Goal: Information Seeking & Learning: Check status

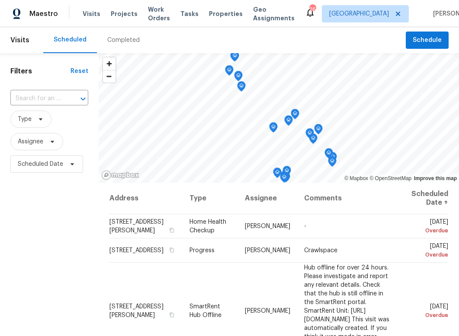
click at [25, 42] on span "Visits" at bounding box center [19, 40] width 19 height 19
click at [21, 42] on span "Visits" at bounding box center [19, 40] width 19 height 19
click at [94, 19] on div "Visits Projects Work Orders Tasks Properties Geo Assignments" at bounding box center [194, 13] width 222 height 17
click at [92, 12] on span "Visits" at bounding box center [92, 14] width 18 height 9
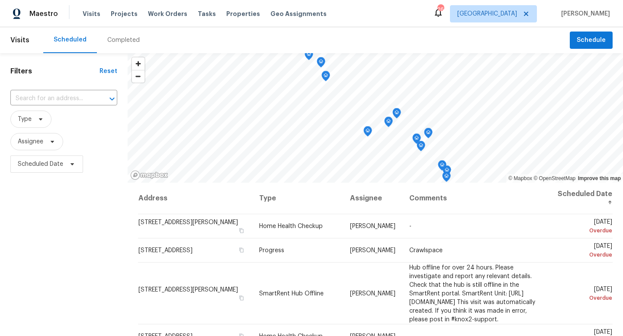
click at [458, 18] on span "[PERSON_NAME]" at bounding box center [583, 14] width 52 height 9
click at [228, 14] on span "Properties" at bounding box center [243, 14] width 34 height 9
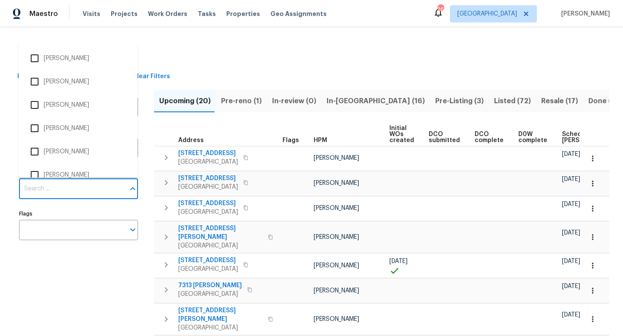
click at [99, 190] on input "Individuals" at bounding box center [72, 189] width 106 height 20
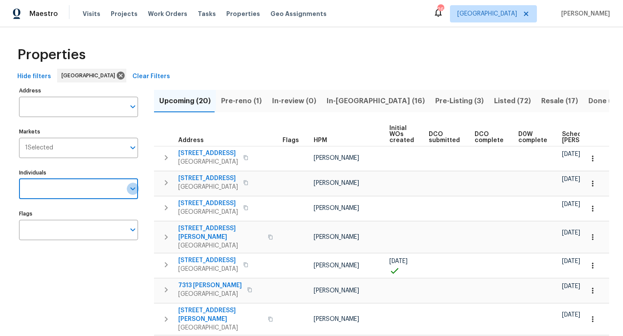
click at [133, 190] on icon "Open" at bounding box center [132, 189] width 5 height 3
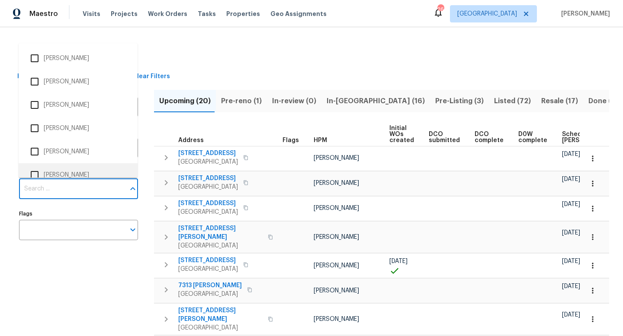
scroll to position [9, 0]
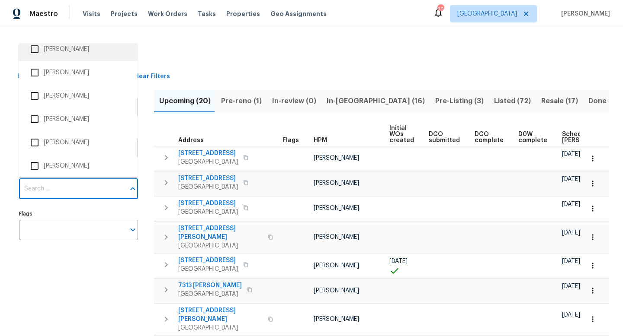
drag, startPoint x: 135, startPoint y: 68, endPoint x: 131, endPoint y: 54, distance: 14.5
click at [131, 54] on ul "Aniequa Nunley April Spiller Ashley McGhee Biplov Subedi Bryson White Chaunte W…" at bounding box center [78, 110] width 119 height 134
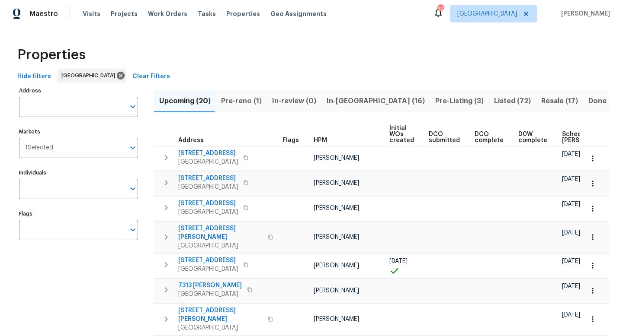
click at [335, 99] on span "In-reno (16)" at bounding box center [375, 101] width 98 height 12
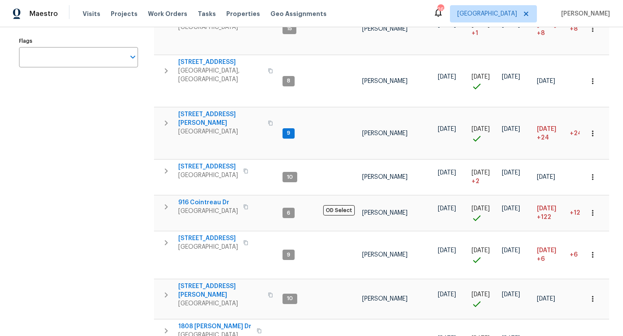
scroll to position [190, 0]
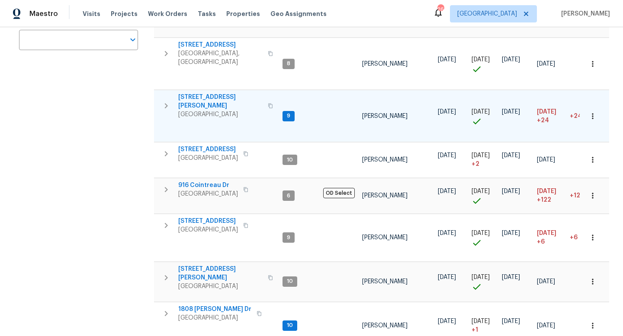
click at [220, 93] on span "[STREET_ADDRESS][PERSON_NAME]" at bounding box center [220, 101] width 84 height 17
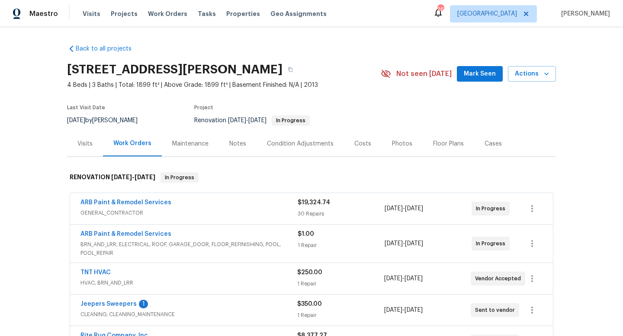
click at [582, 180] on div "Back to all projects 2390 Senseney Dr, Clarksville, TN 37042 4 Beds | 3 Baths |…" at bounding box center [311, 181] width 623 height 309
click at [121, 51] on link "Back to all projects" at bounding box center [108, 49] width 83 height 9
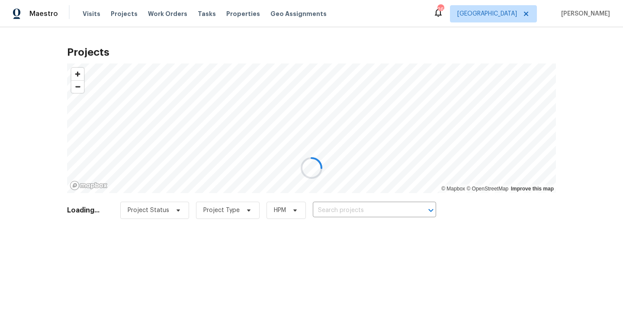
click at [230, 15] on div at bounding box center [311, 168] width 623 height 336
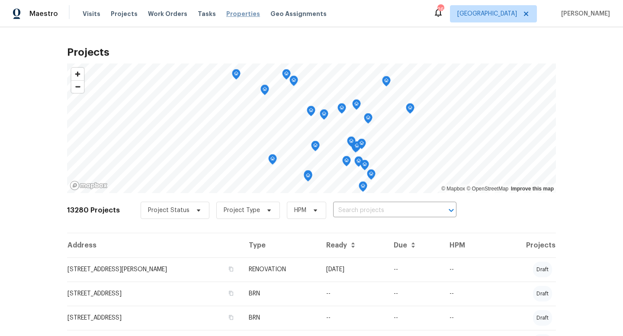
click at [226, 13] on span "Properties" at bounding box center [243, 14] width 34 height 9
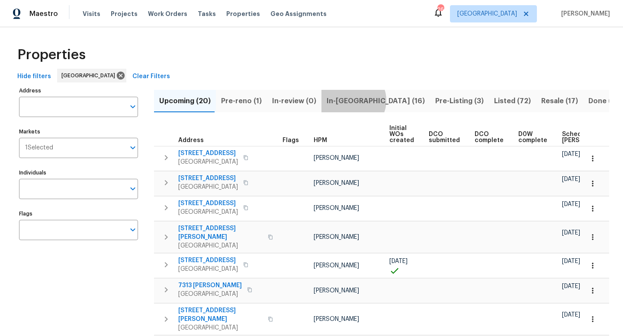
click at [347, 100] on span "In-reno (16)" at bounding box center [375, 101] width 98 height 12
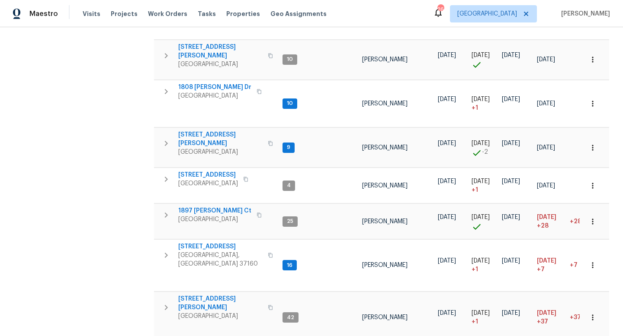
scroll to position [415, 0]
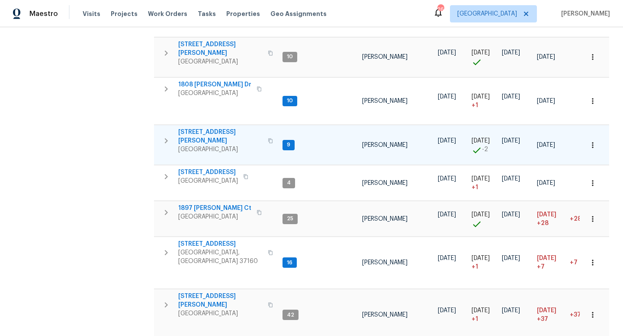
click at [204, 125] on td "2988 Gibbs Ln Clarksville, TN 37040" at bounding box center [216, 140] width 125 height 31
click at [204, 128] on span "2988 Gibbs Ln" at bounding box center [220, 136] width 84 height 17
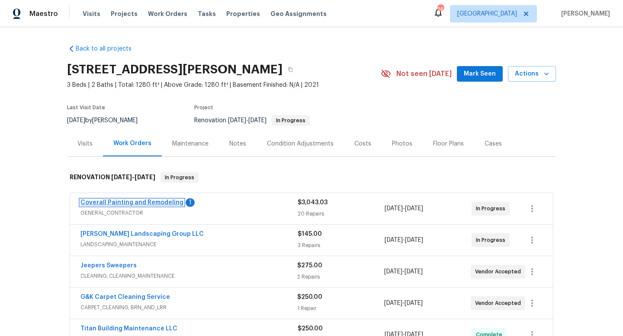
click at [155, 205] on link "Coverall Painting and Remodeling" at bounding box center [131, 203] width 103 height 6
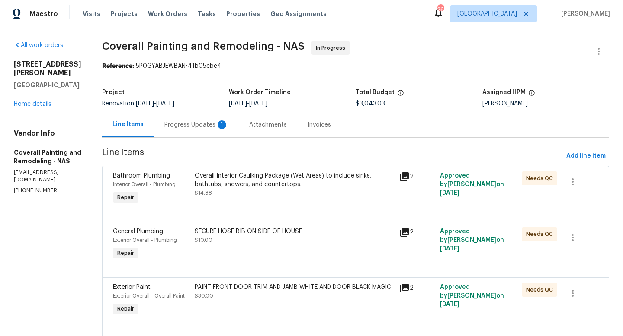
click at [228, 125] on div "Progress Updates 1" at bounding box center [196, 125] width 64 height 9
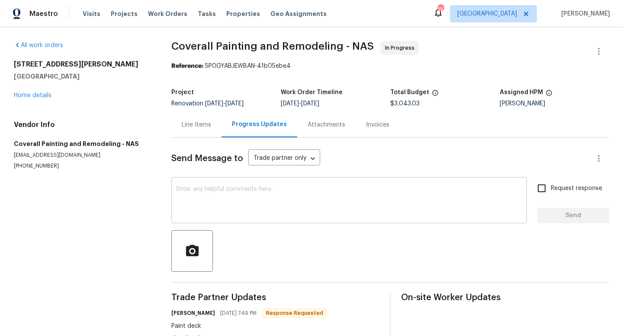
click at [292, 194] on textarea at bounding box center [348, 201] width 345 height 30
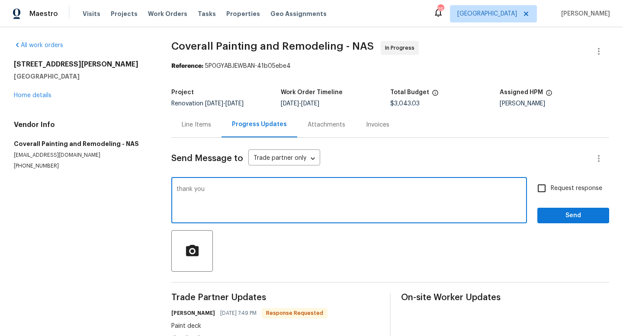
type textarea "thank you"
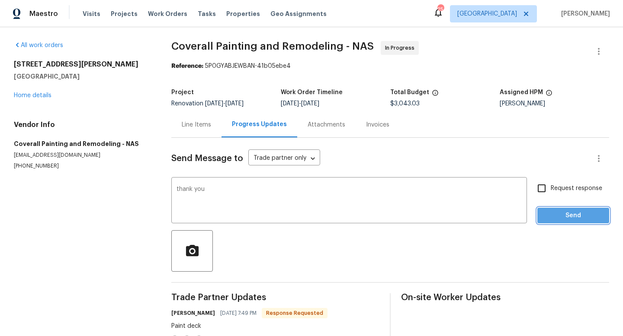
click at [569, 220] on span "Send" at bounding box center [573, 216] width 58 height 11
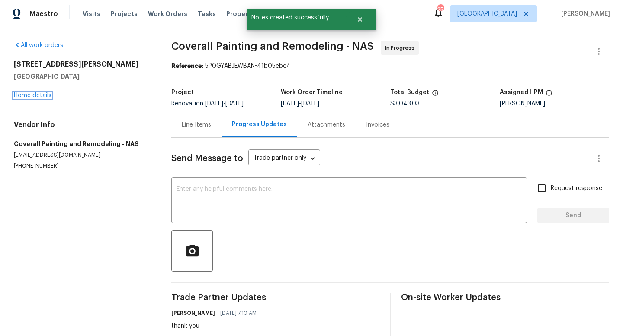
click at [41, 96] on link "Home details" at bounding box center [33, 96] width 38 height 6
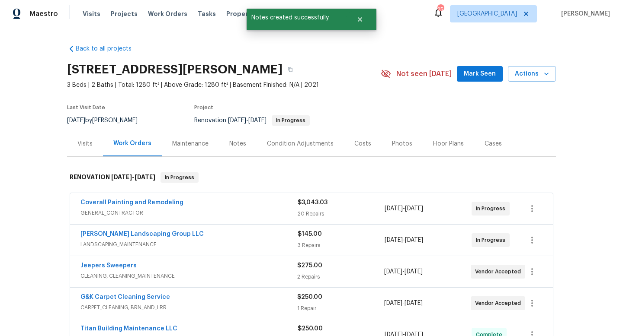
click at [622, 146] on div "Back to all projects 2988 Gibbs Ln, Clarksville, TN 37040 3 Beds | 2 Baths | To…" at bounding box center [311, 181] width 623 height 309
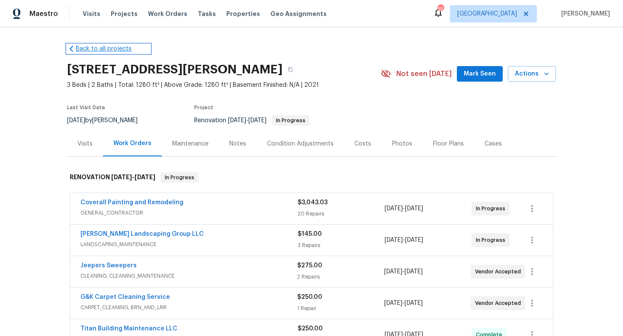
click at [106, 46] on link "Back to all projects" at bounding box center [108, 49] width 83 height 9
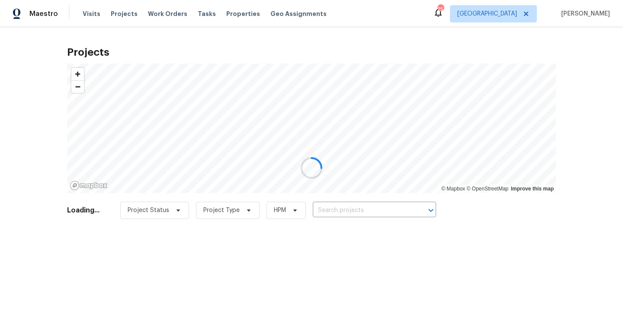
click at [230, 17] on div at bounding box center [311, 168] width 623 height 336
click at [231, 14] on div at bounding box center [311, 168] width 623 height 336
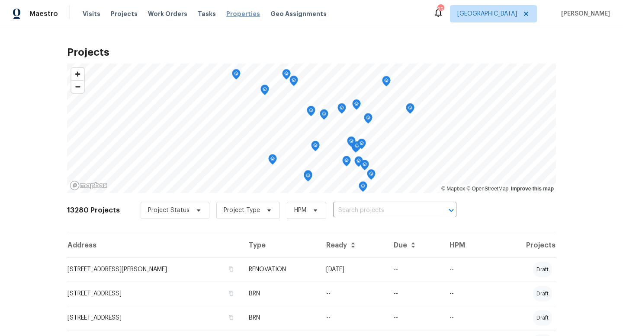
click at [226, 15] on span "Properties" at bounding box center [243, 14] width 34 height 9
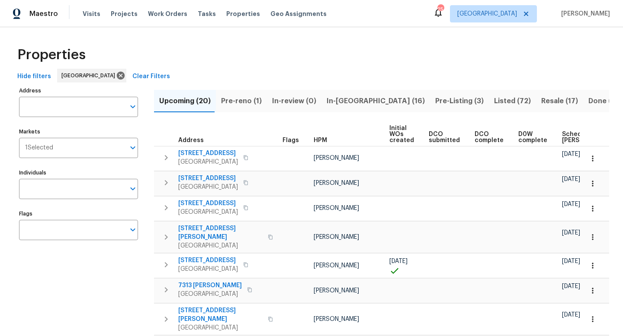
click at [606, 81] on div "Hide filters Nashville Clear Filters" at bounding box center [311, 77] width 595 height 16
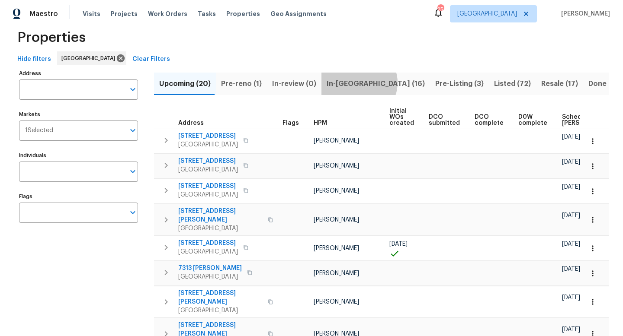
click at [353, 83] on span "In-reno (16)" at bounding box center [375, 84] width 98 height 12
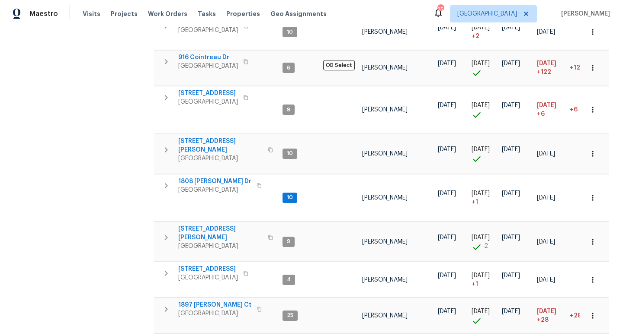
scroll to position [301, 0]
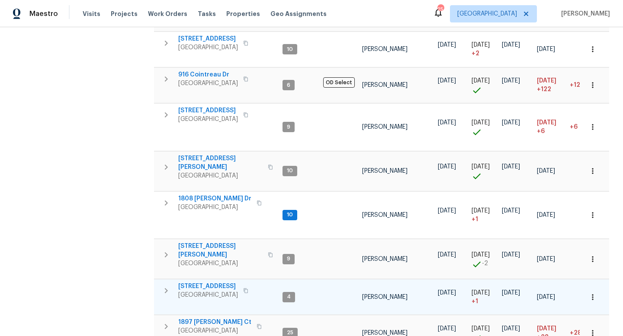
click at [200, 282] on span "152 Whitehall Dr" at bounding box center [208, 286] width 60 height 9
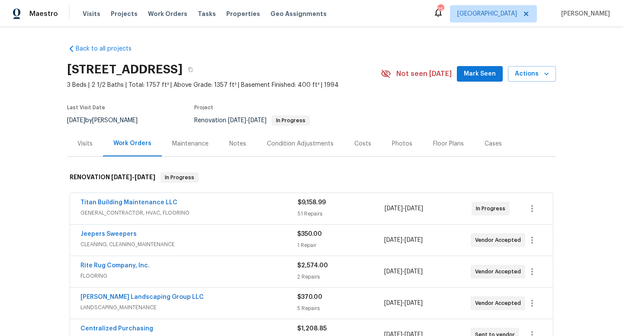
click at [595, 195] on div "Back to all projects [STREET_ADDRESS] 3 Beds | 2 1/2 Baths | Total: 1757 ft² | …" at bounding box center [311, 181] width 623 height 309
click at [109, 48] on link "Back to all projects" at bounding box center [108, 49] width 83 height 9
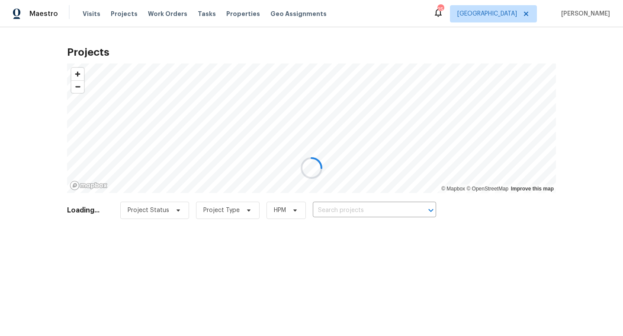
click at [231, 9] on div at bounding box center [311, 168] width 623 height 336
click at [232, 15] on div at bounding box center [311, 168] width 623 height 336
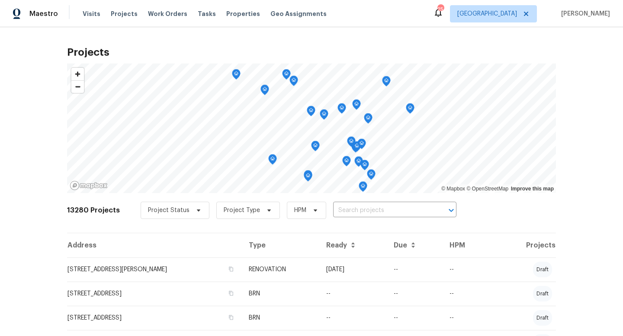
click at [232, 15] on span "Properties" at bounding box center [243, 14] width 34 height 9
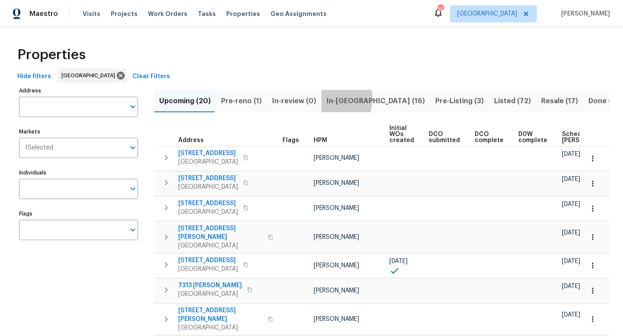
click at [326, 99] on span "In-reno (16)" at bounding box center [375, 101] width 98 height 12
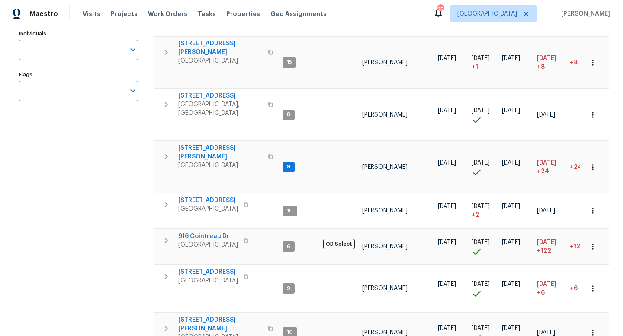
scroll to position [138, 0]
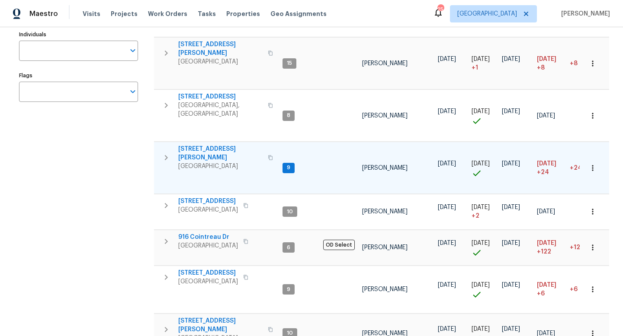
click at [221, 145] on span "[STREET_ADDRESS][PERSON_NAME]" at bounding box center [220, 153] width 84 height 17
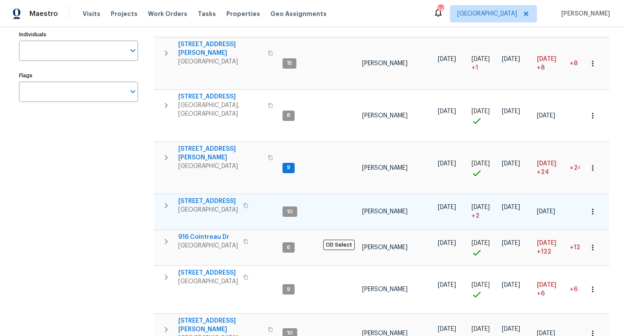
click at [210, 197] on span "1837 Twin Rivers Rd" at bounding box center [208, 201] width 60 height 9
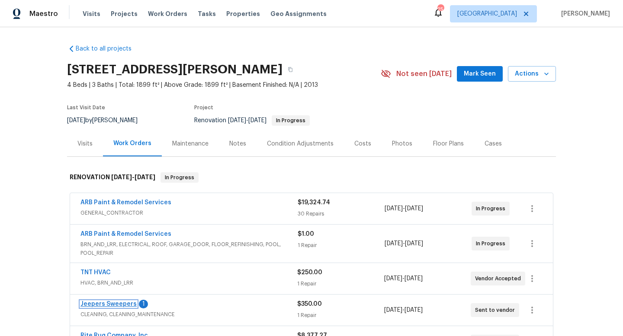
click at [122, 305] on link "Jeepers Sweepers" at bounding box center [108, 304] width 56 height 6
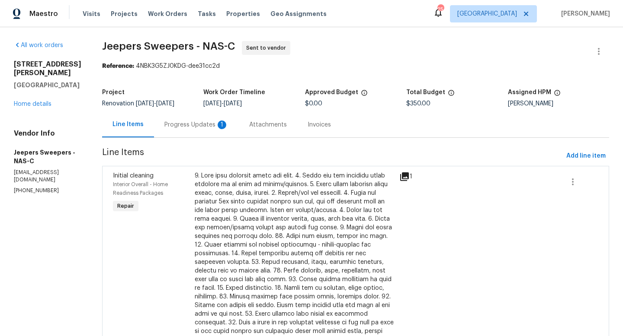
click at [207, 125] on div "Progress Updates 1" at bounding box center [196, 125] width 64 height 9
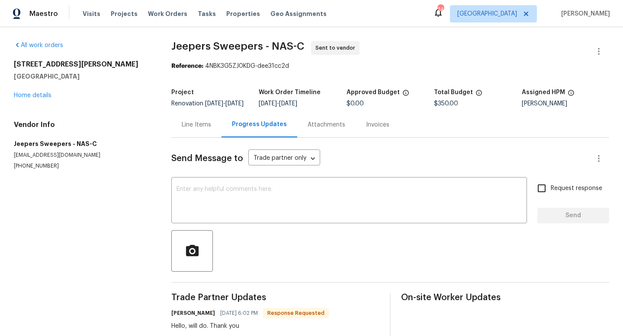
click at [200, 129] on div "Line Items" at bounding box center [196, 125] width 29 height 9
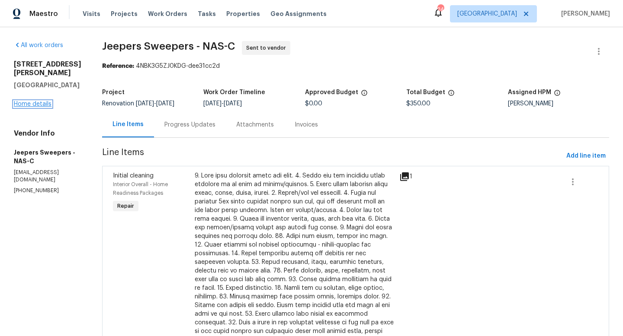
click at [45, 101] on link "Home details" at bounding box center [33, 104] width 38 height 6
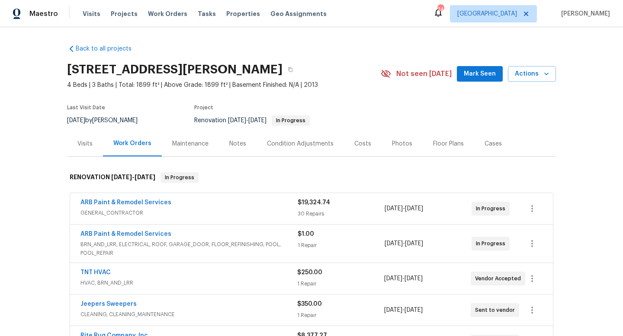
click at [328, 142] on div "Condition Adjustments" at bounding box center [300, 144] width 67 height 9
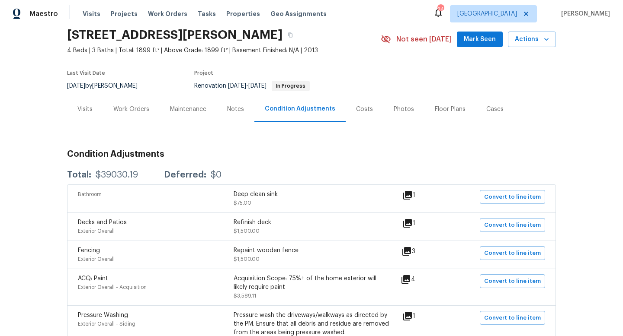
click at [363, 106] on div "Costs" at bounding box center [364, 109] width 17 height 9
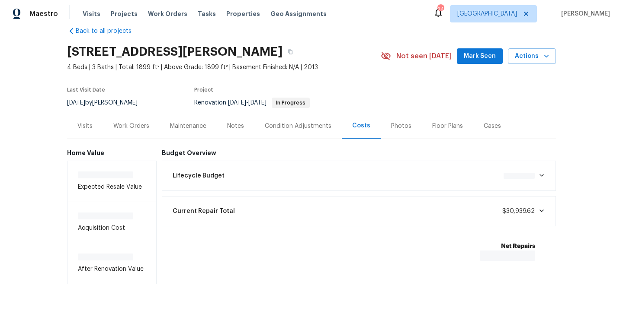
scroll to position [19, 0]
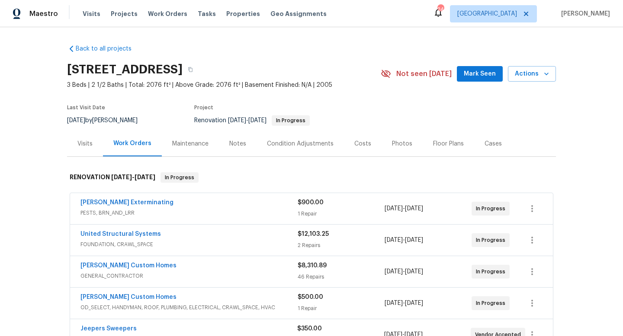
click at [358, 146] on div "Costs" at bounding box center [362, 144] width 17 height 9
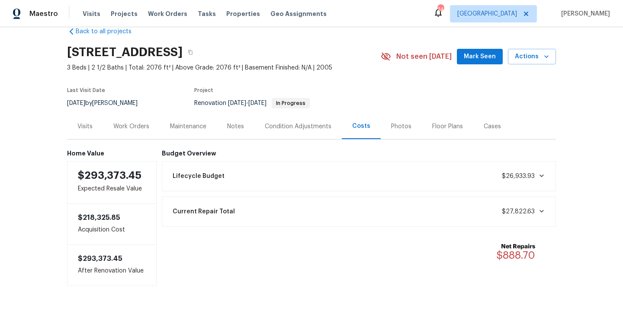
scroll to position [19, 0]
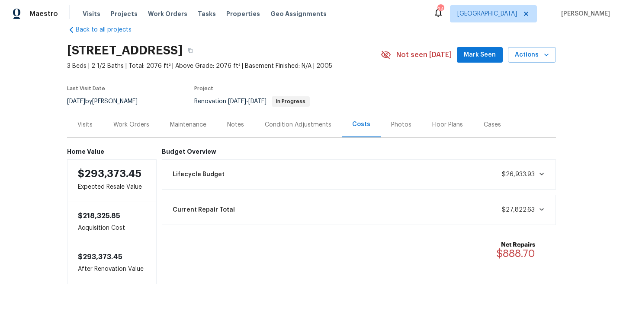
click at [144, 126] on div "Work Orders" at bounding box center [131, 125] width 36 height 9
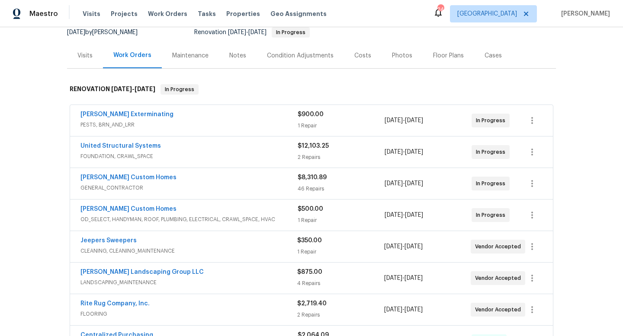
scroll to position [71, 0]
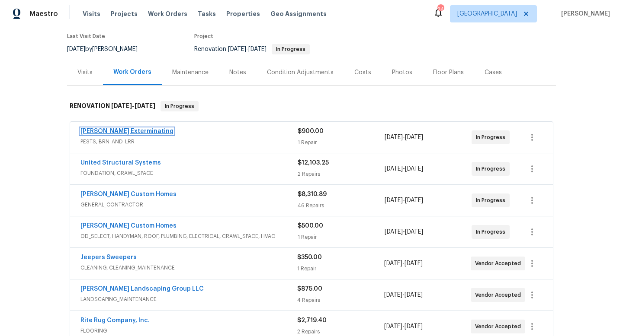
click at [144, 129] on link "[PERSON_NAME] Exterminating" at bounding box center [126, 131] width 93 height 6
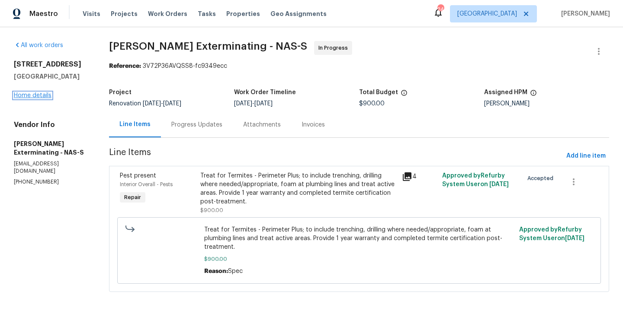
click at [37, 97] on link "Home details" at bounding box center [33, 96] width 38 height 6
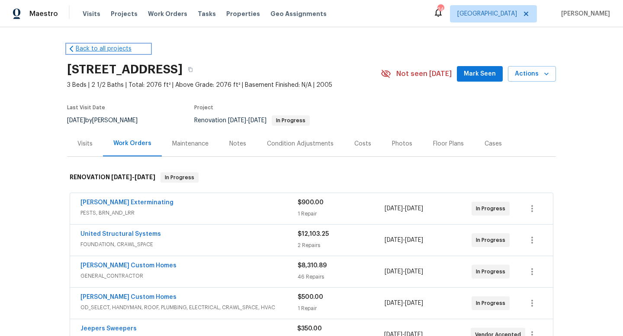
click at [115, 46] on link "Back to all projects" at bounding box center [108, 49] width 83 height 9
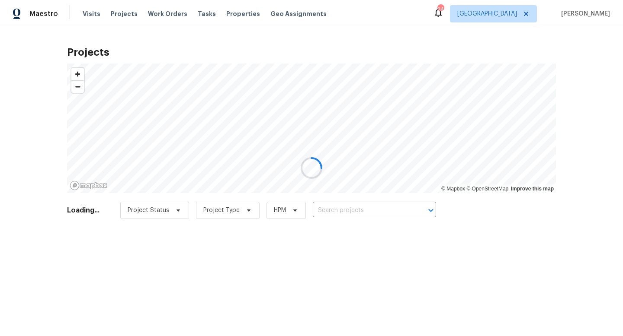
click at [236, 16] on div at bounding box center [311, 168] width 623 height 336
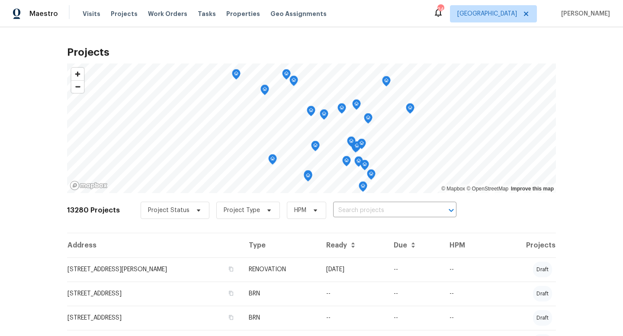
click at [236, 16] on span "Properties" at bounding box center [243, 14] width 34 height 9
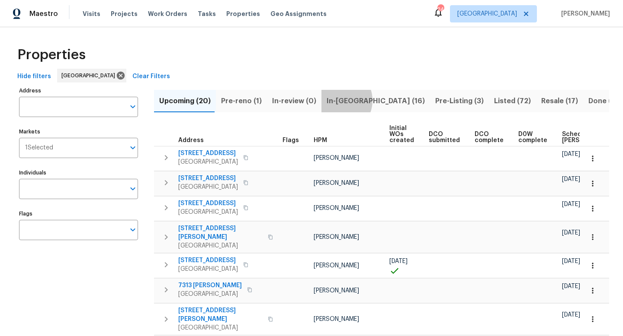
click at [331, 100] on span "In-reno (16)" at bounding box center [375, 101] width 98 height 12
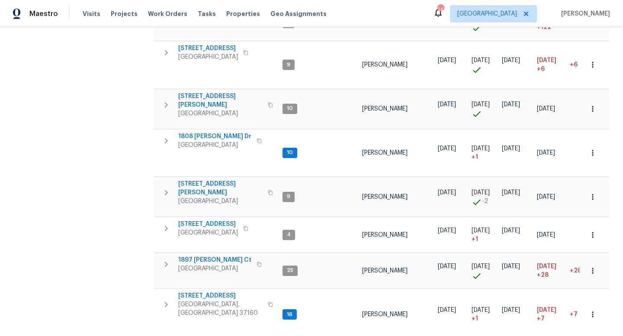
scroll to position [381, 0]
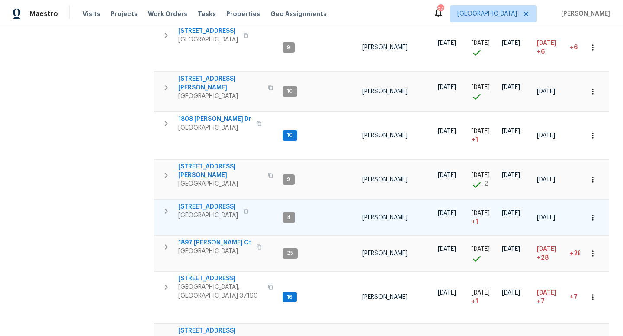
drag, startPoint x: 58, startPoint y: 212, endPoint x: 255, endPoint y: 180, distance: 200.3
click at [234, 180] on div "Address Address Markets 1 Selected Markets Individuals Individuals Flags Flags …" at bounding box center [311, 92] width 595 height 777
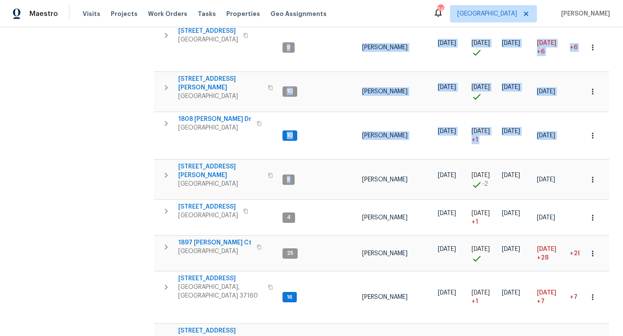
drag, startPoint x: 342, startPoint y: 168, endPoint x: 118, endPoint y: 185, distance: 225.5
click at [118, 185] on div "Address Address Markets 1 Selected Markets Individuals Individuals Flags Flags …" at bounding box center [311, 92] width 595 height 777
click at [118, 185] on div "Address Address Markets 1 Selected Markets Individuals Individuals Flags Flags" at bounding box center [84, 92] width 130 height 777
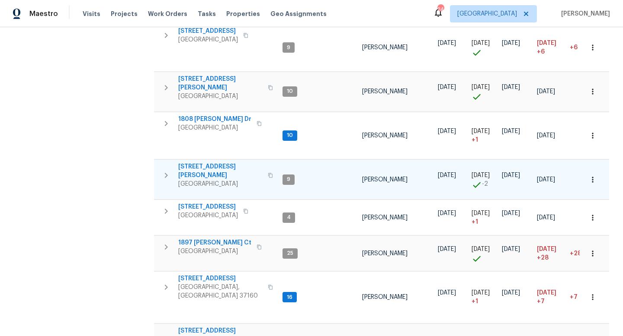
click at [202, 163] on span "2988 Gibbs Ln" at bounding box center [220, 171] width 84 height 17
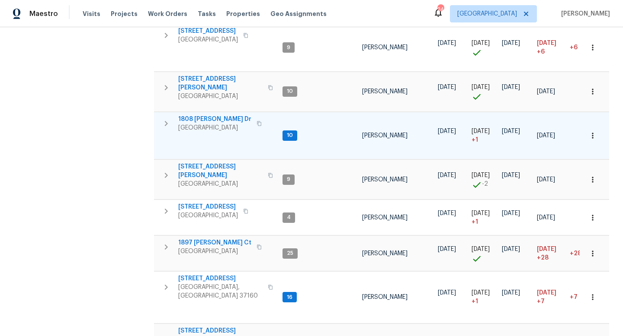
click at [223, 115] on span "1808 [PERSON_NAME] Dr" at bounding box center [214, 119] width 73 height 9
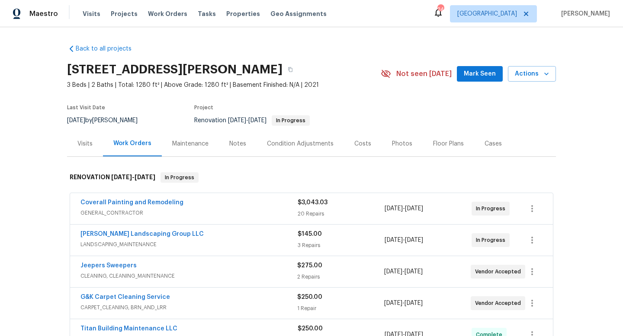
click at [58, 224] on div "Back to all projects 2988 Gibbs Ln, Clarksville, TN 37040 3 Beds | 2 Baths | To…" at bounding box center [311, 181] width 623 height 309
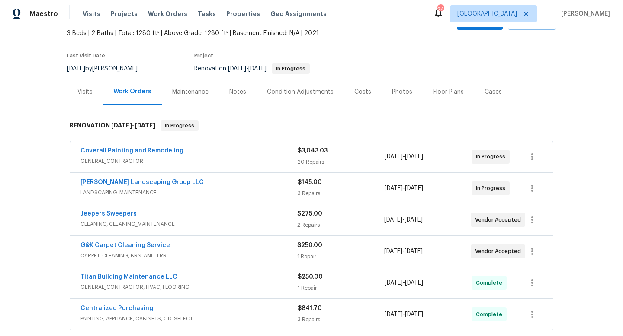
scroll to position [69, 0]
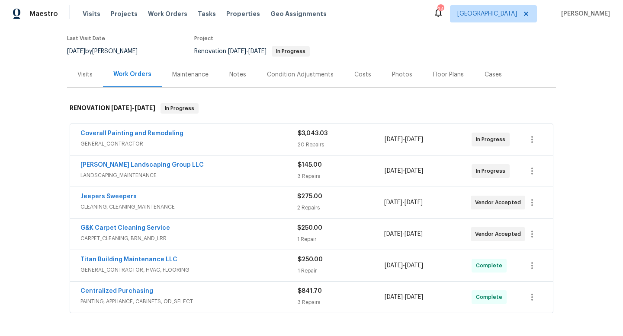
click at [235, 71] on div "Notes" at bounding box center [237, 74] width 17 height 9
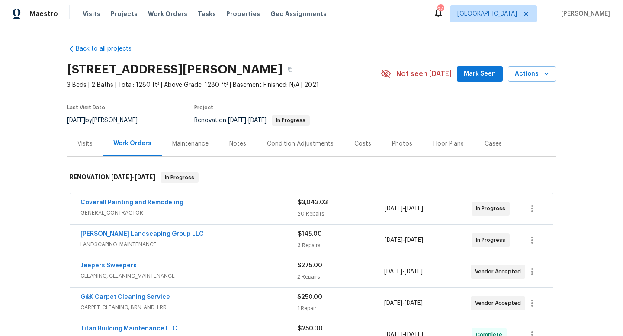
click at [150, 199] on span "Coverall Painting and Remodeling" at bounding box center [131, 202] width 103 height 9
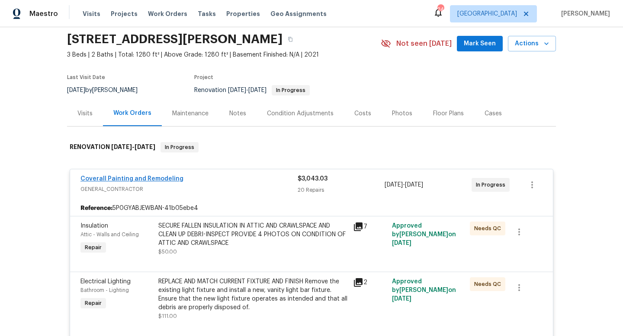
scroll to position [24, 0]
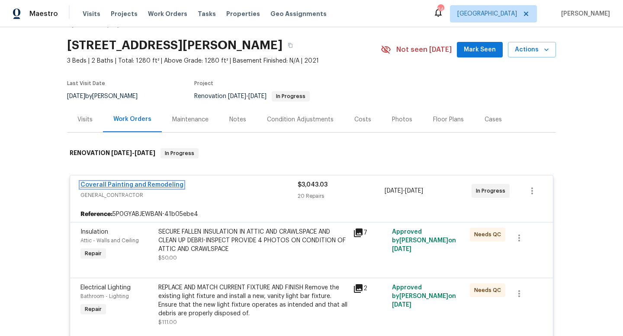
click at [152, 184] on link "Coverall Painting and Remodeling" at bounding box center [131, 185] width 103 height 6
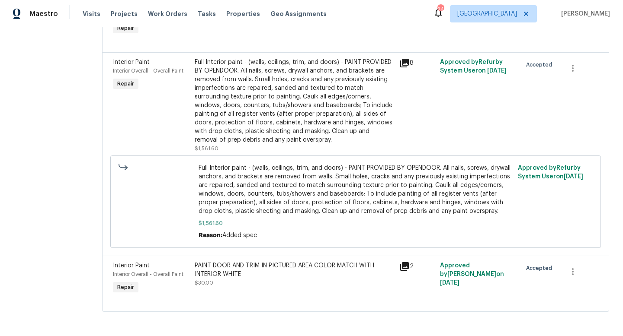
scroll to position [1223, 0]
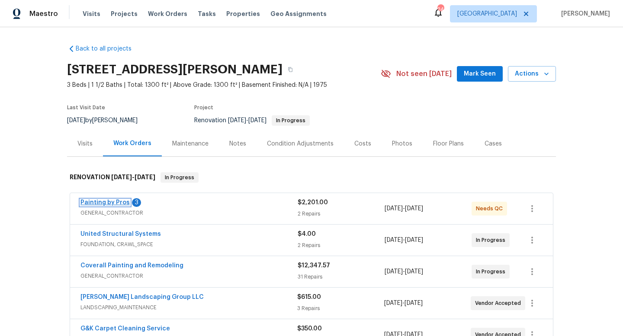
click at [118, 205] on link "Painting by Pros" at bounding box center [104, 203] width 49 height 6
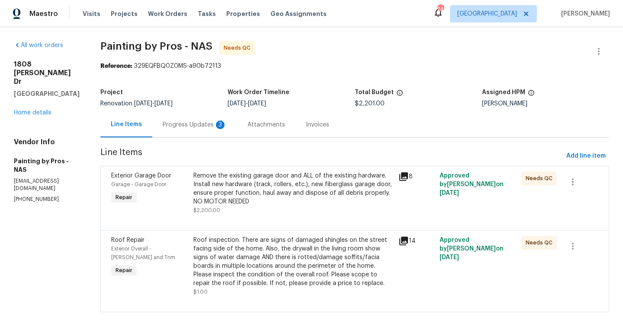
drag, startPoint x: 617, startPoint y: 205, endPoint x: 615, endPoint y: 224, distance: 19.6
click at [616, 224] on div "All work orders [STREET_ADDRESS][PERSON_NAME] Home details Vendor Info Painting…" at bounding box center [311, 182] width 623 height 310
click at [210, 126] on div "Progress Updates 3" at bounding box center [195, 125] width 64 height 9
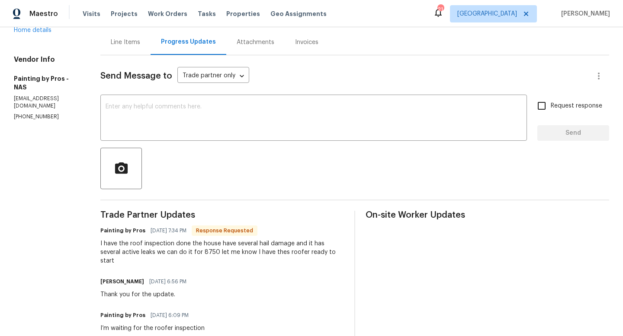
scroll to position [69, 0]
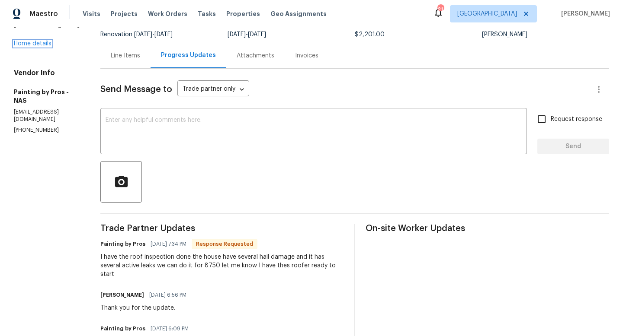
click at [34, 41] on link "Home details" at bounding box center [33, 44] width 38 height 6
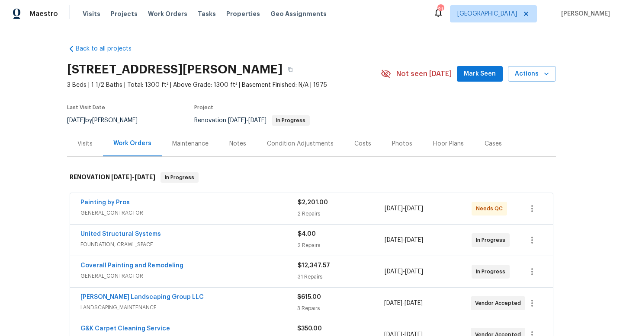
click at [592, 138] on div "Back to all projects [STREET_ADDRESS][PERSON_NAME] 3 Beds | 1 1/2 Baths | Total…" at bounding box center [311, 181] width 623 height 309
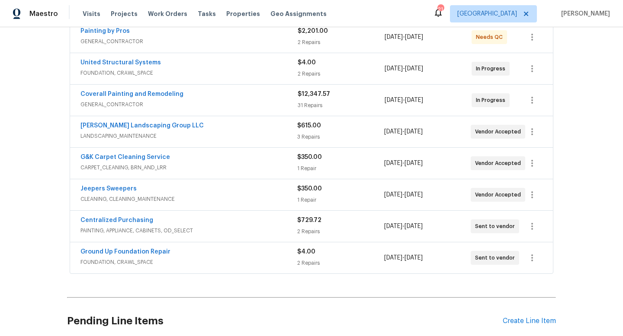
scroll to position [173, 0]
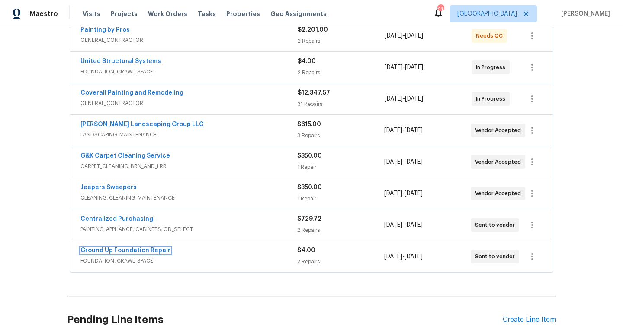
click at [102, 249] on link "Ground Up Foundation Repair" at bounding box center [125, 251] width 90 height 6
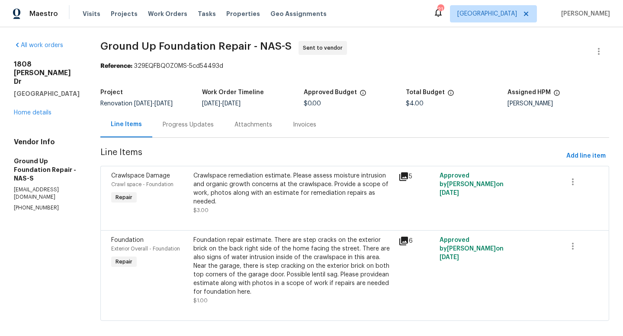
click at [186, 127] on div "Progress Updates" at bounding box center [188, 125] width 51 height 9
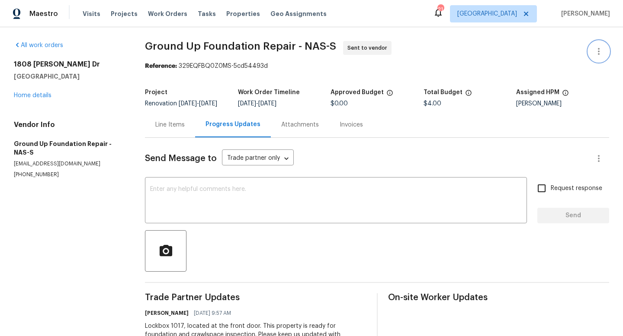
click at [596, 54] on icon "button" at bounding box center [598, 51] width 10 height 10
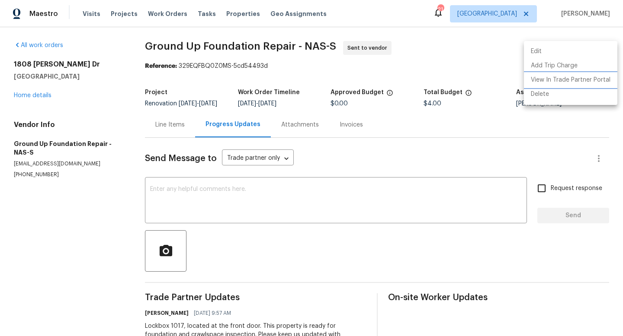
click at [579, 85] on li "View In Trade Partner Portal" at bounding box center [570, 80] width 93 height 14
click at [563, 79] on li "View In Trade Partner Portal" at bounding box center [570, 80] width 93 height 14
click at [41, 97] on div at bounding box center [311, 168] width 623 height 336
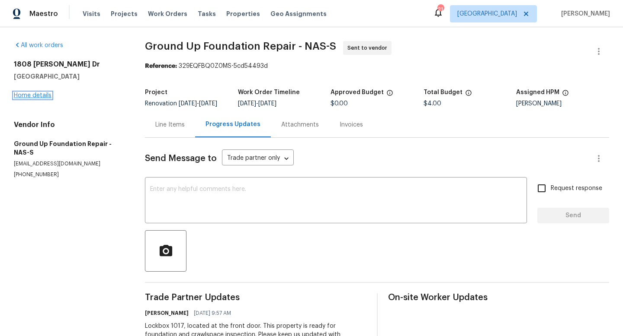
click at [39, 96] on link "Home details" at bounding box center [33, 96] width 38 height 6
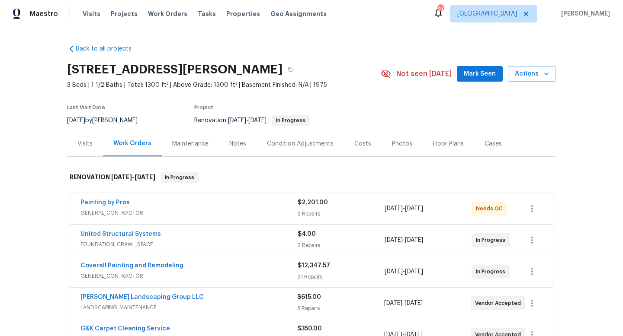
click at [365, 141] on div "Costs" at bounding box center [362, 144] width 17 height 9
